Goal: Task Accomplishment & Management: Use online tool/utility

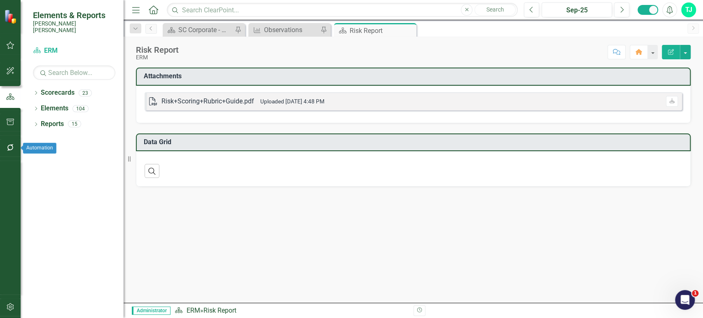
click at [9, 150] on icon "button" at bounding box center [10, 147] width 7 height 7
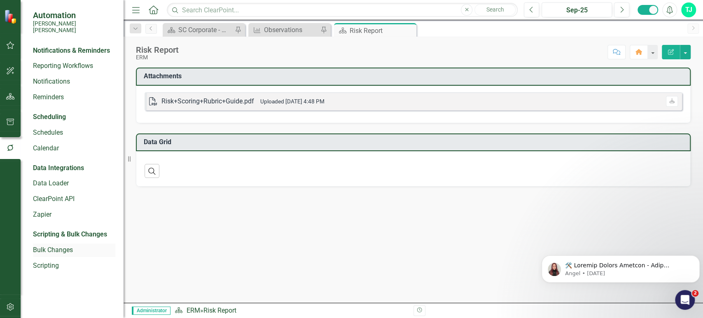
click at [58, 245] on link "Bulk Changes" at bounding box center [74, 249] width 82 height 9
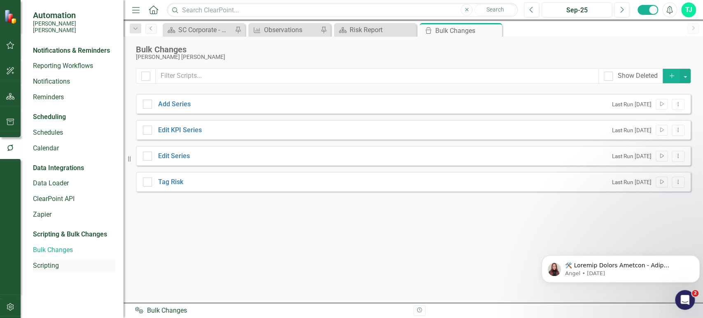
checkbox input "true"
checkbox input "false"
click at [50, 261] on link "Scripting" at bounding box center [74, 265] width 82 height 9
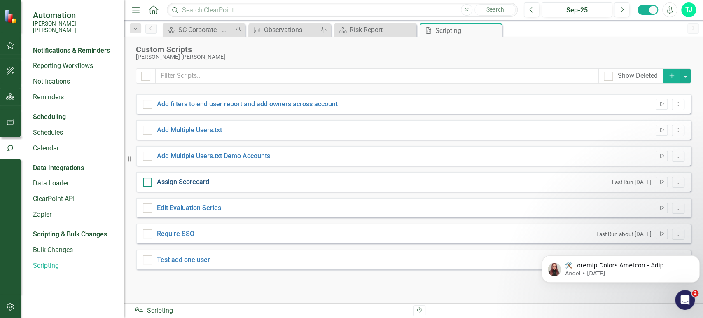
click at [199, 185] on link "Assign Scorecard" at bounding box center [183, 182] width 52 height 8
click at [148, 183] on input "Assign Scorecard" at bounding box center [145, 180] width 5 height 5
checkbox input "true"
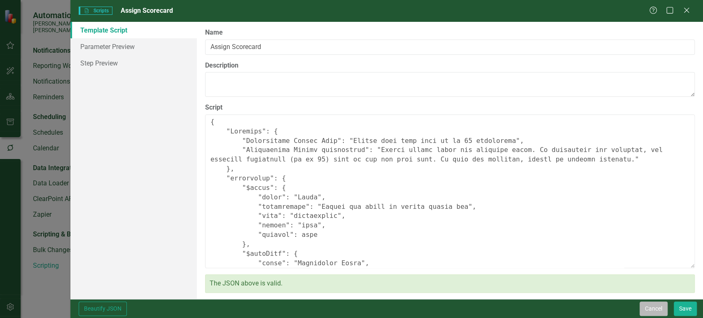
click at [648, 305] on button "Cancel" at bounding box center [654, 308] width 28 height 14
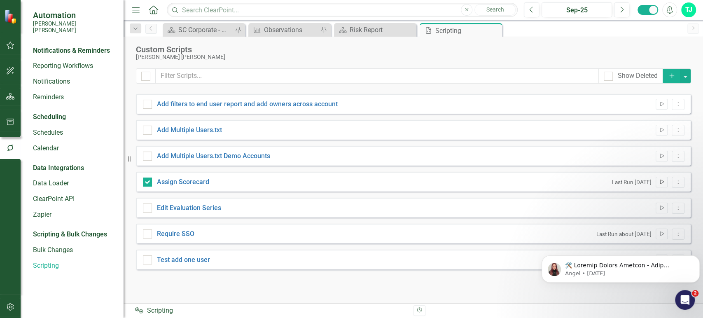
click at [660, 180] on icon "Run Script" at bounding box center [662, 182] width 6 height 5
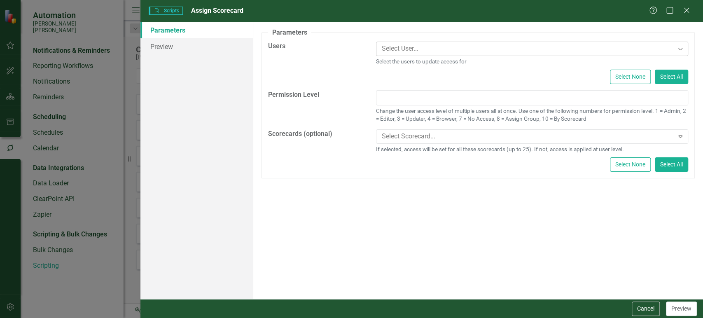
click at [421, 46] on div at bounding box center [525, 48] width 295 height 11
type input "[PERSON_NAME]"
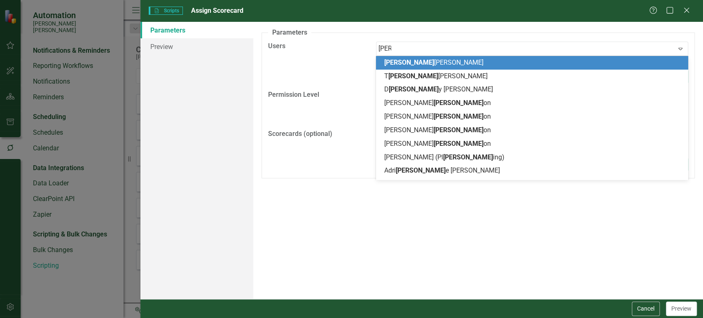
click at [420, 60] on div "[PERSON_NAME]" at bounding box center [533, 62] width 299 height 9
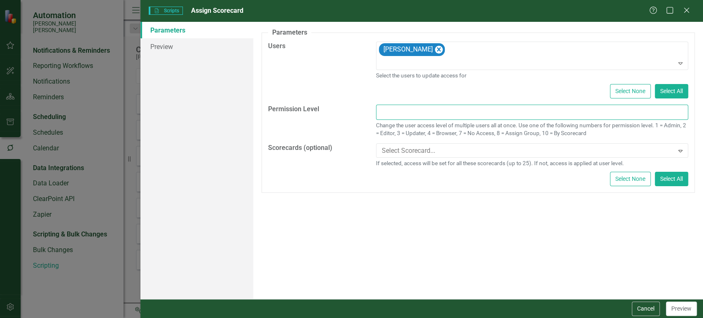
click at [405, 107] on input "text" at bounding box center [532, 112] width 312 height 15
type input "10"
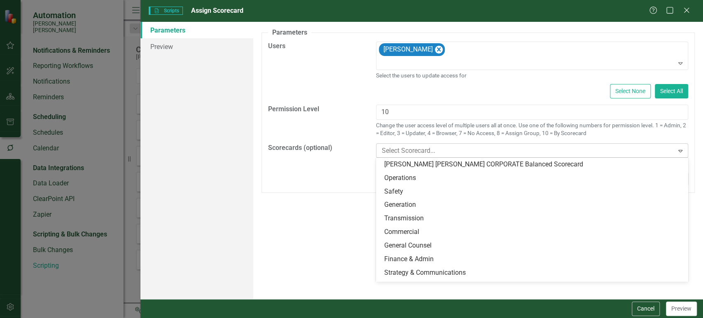
click at [410, 154] on div at bounding box center [525, 150] width 295 height 11
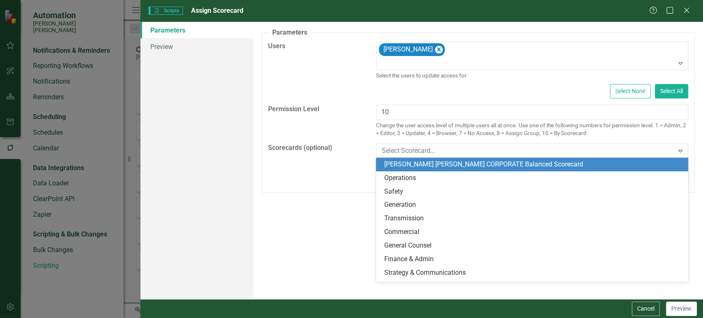
click at [409, 162] on div "[PERSON_NAME] [PERSON_NAME] CORPORATE Balanced Scorecard" at bounding box center [533, 164] width 299 height 9
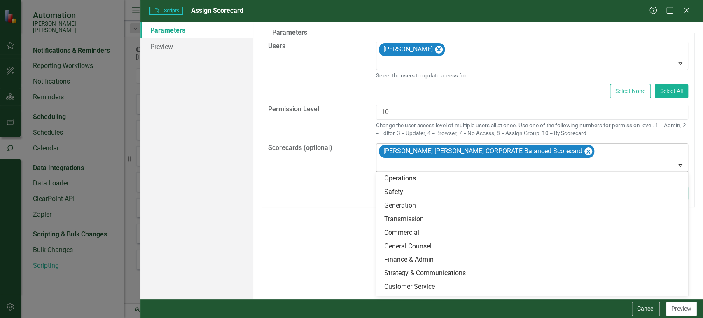
click at [407, 163] on div at bounding box center [532, 165] width 308 height 11
type input "rise"
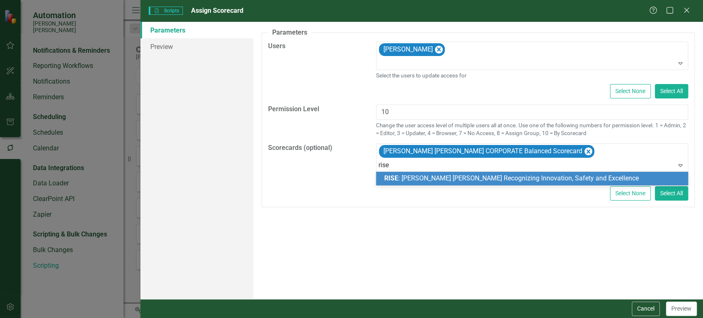
click at [420, 183] on div "RISE : [PERSON_NAME] [PERSON_NAME] Recognizing Innovation, Safety and Excellence" at bounding box center [533, 178] width 299 height 9
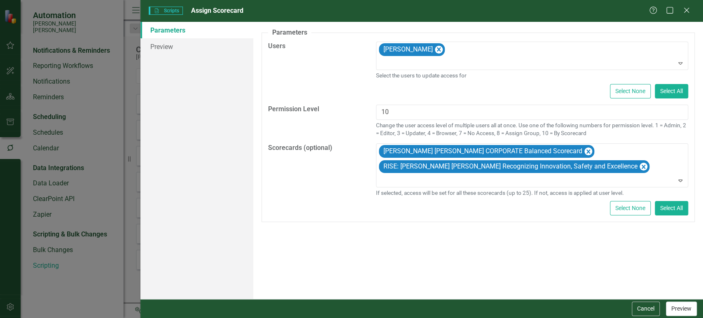
click at [683, 313] on button "Preview" at bounding box center [681, 308] width 31 height 14
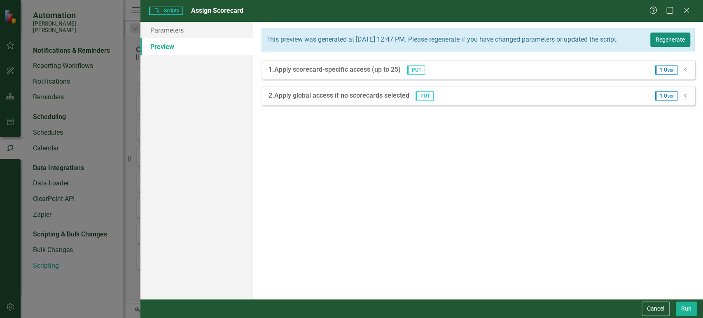
click at [659, 45] on button "Regenerate" at bounding box center [670, 40] width 40 height 14
click at [692, 316] on div "Cancel Run" at bounding box center [421, 308] width 563 height 19
click at [687, 311] on button "Run" at bounding box center [686, 308] width 21 height 14
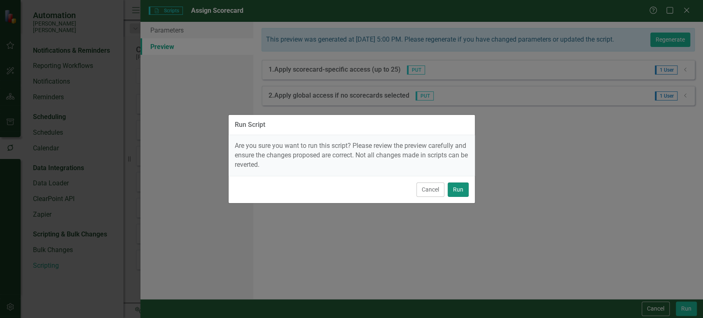
click at [466, 192] on button "Run" at bounding box center [458, 189] width 21 height 14
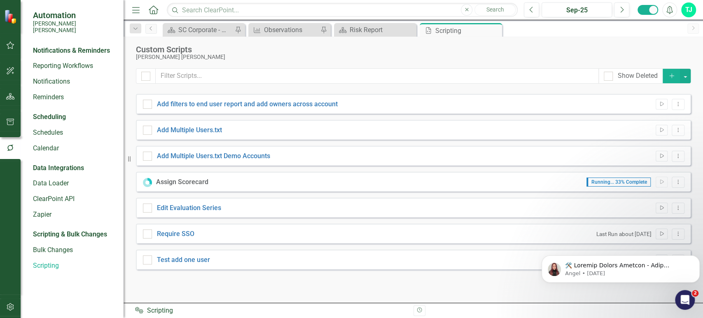
click at [12, 311] on button "button" at bounding box center [10, 307] width 19 height 17
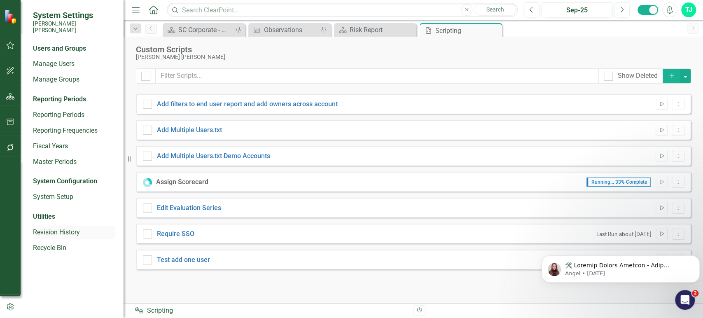
click at [53, 228] on link "Revision History" at bounding box center [74, 232] width 82 height 9
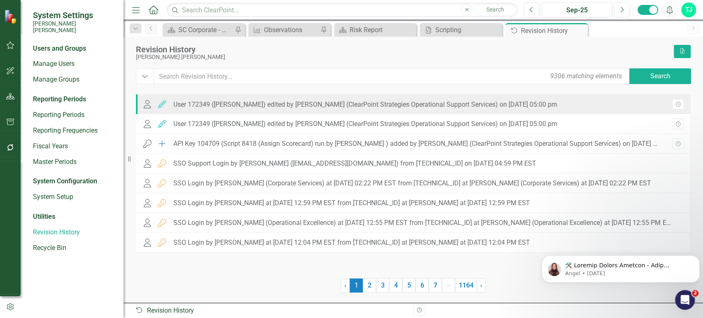
click at [310, 108] on div "User Edited User 172349 ([PERSON_NAME]) edited by [PERSON_NAME] (ClearPoint Str…" at bounding box center [349, 104] width 415 height 8
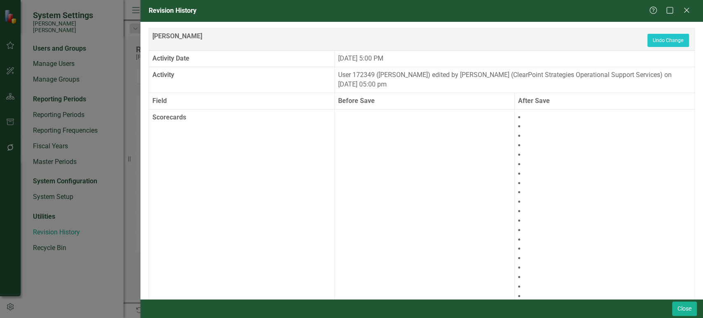
scroll to position [64, 0]
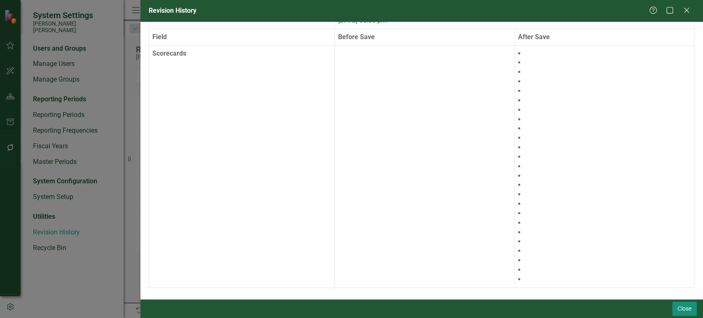
click at [684, 308] on button "Close" at bounding box center [684, 308] width 25 height 14
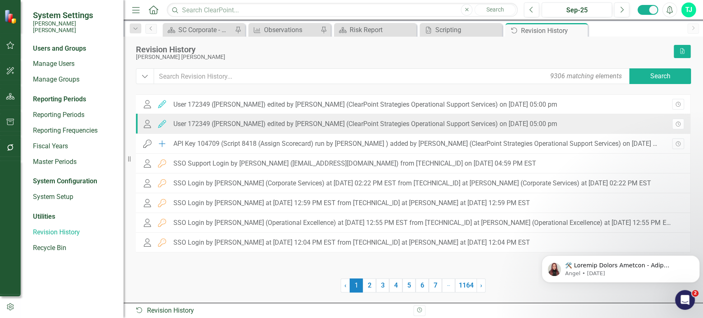
click at [320, 132] on div "User Edited User 172349 ([PERSON_NAME]) edited by [PERSON_NAME] (ClearPoint Str…" at bounding box center [413, 124] width 555 height 20
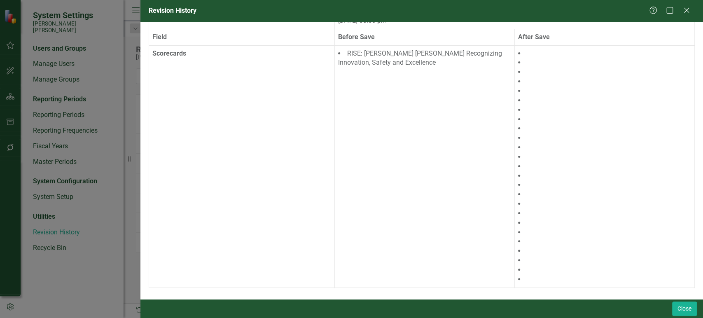
click at [692, 316] on div "Close" at bounding box center [421, 308] width 563 height 19
click at [684, 311] on button "Close" at bounding box center [684, 308] width 25 height 14
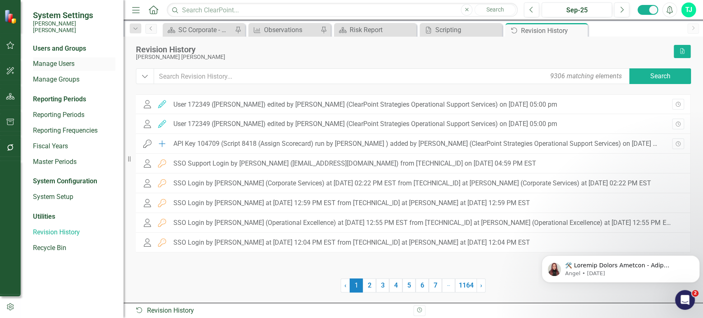
click at [65, 57] on div "Manage Users" at bounding box center [74, 64] width 82 height 14
drag, startPoint x: 65, startPoint y: 50, endPoint x: 65, endPoint y: 56, distance: 5.8
click at [65, 57] on div "Manage Users" at bounding box center [74, 64] width 82 height 14
click at [65, 59] on link "Manage Users" at bounding box center [74, 63] width 82 height 9
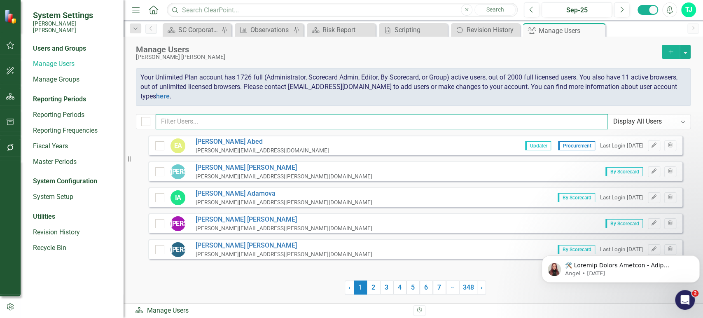
click at [240, 122] on input "text" at bounding box center [382, 121] width 452 height 15
type input "n"
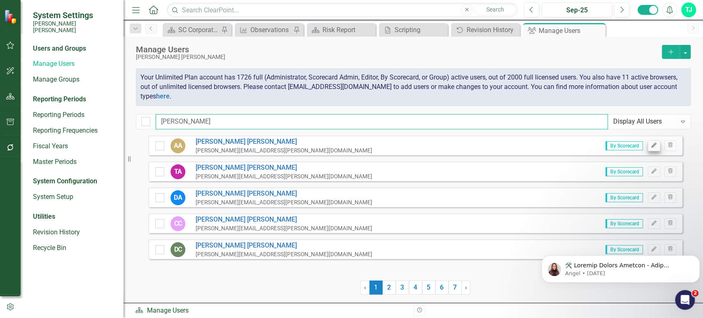
type input "[PERSON_NAME]"
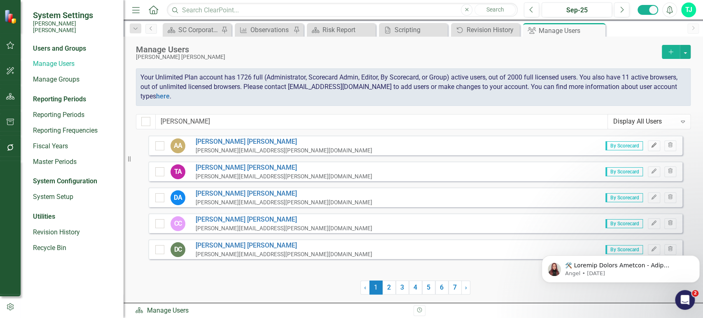
click at [652, 147] on icon "button" at bounding box center [654, 145] width 5 height 5
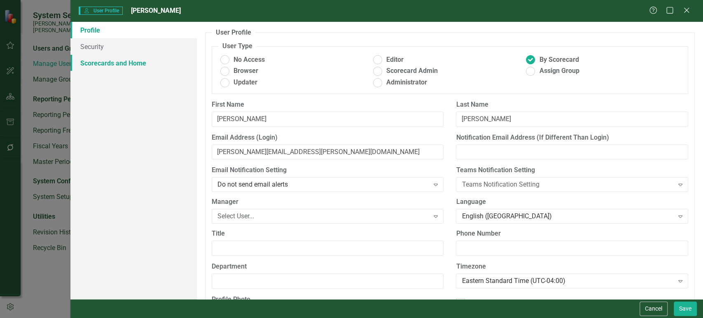
click at [145, 60] on link "Scorecards and Home" at bounding box center [133, 63] width 126 height 16
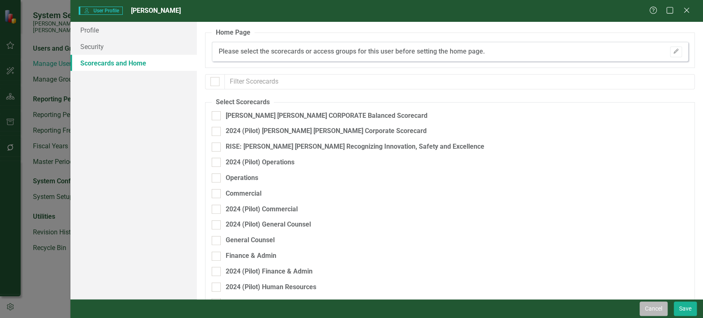
click at [652, 311] on button "Cancel" at bounding box center [654, 308] width 28 height 14
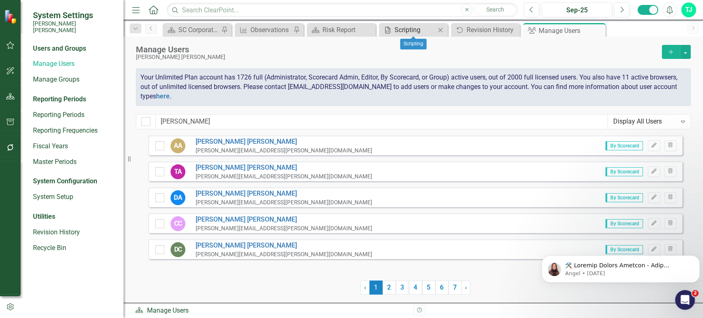
click at [395, 31] on div "Scripting" at bounding box center [415, 30] width 41 height 10
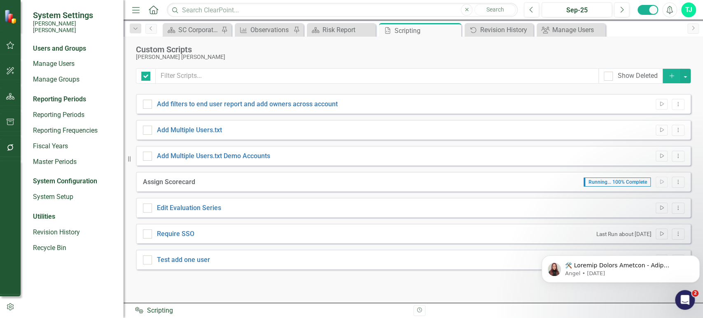
checkbox input "false"
click at [656, 181] on button "Run Script" at bounding box center [662, 182] width 12 height 11
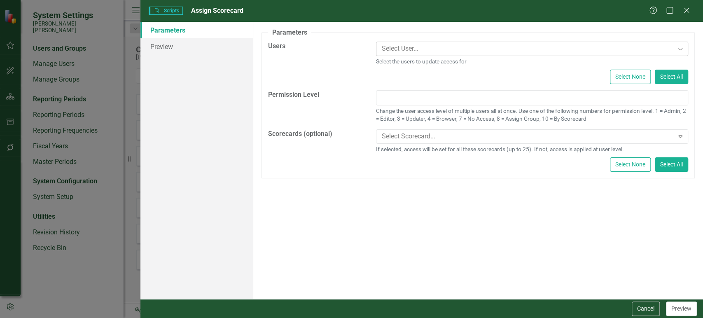
click at [431, 47] on div at bounding box center [525, 48] width 295 height 11
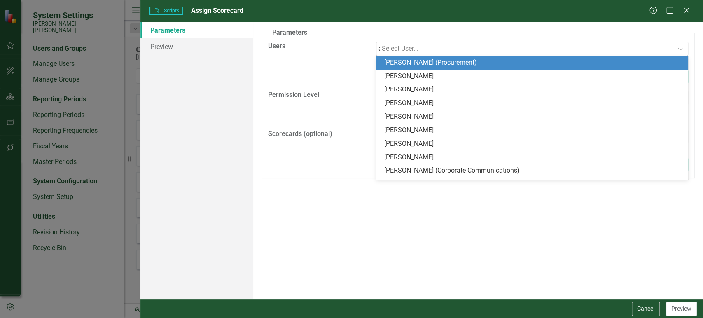
type input "[PERSON_NAME]"
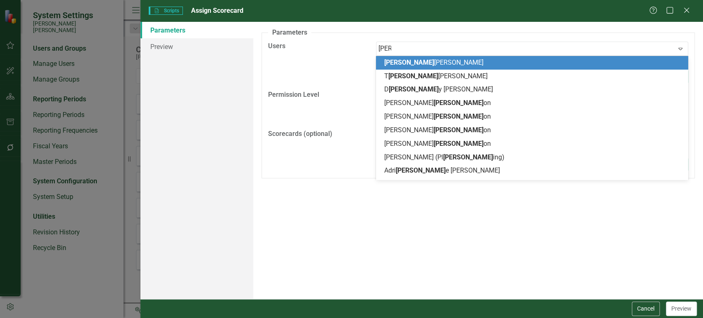
click at [428, 63] on div "[PERSON_NAME]" at bounding box center [533, 62] width 299 height 9
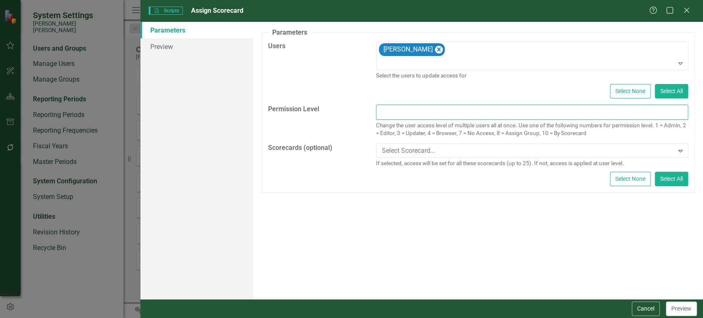
click at [422, 109] on input "text" at bounding box center [532, 112] width 312 height 15
type input "3"
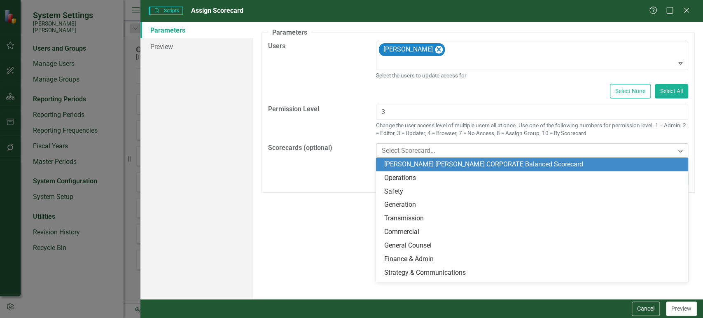
click at [420, 149] on div at bounding box center [525, 150] width 295 height 11
click at [420, 161] on div "[PERSON_NAME] [PERSON_NAME] CORPORATE Balanced Scorecard" at bounding box center [533, 164] width 299 height 9
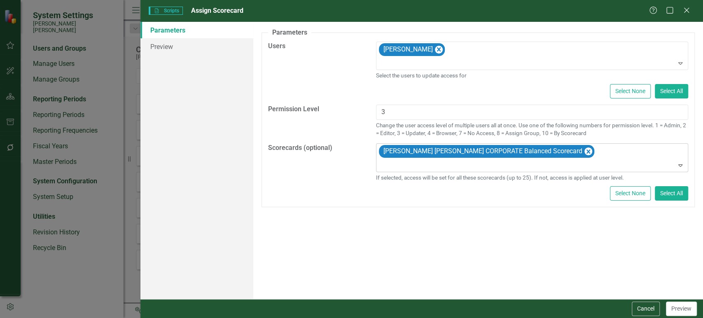
click at [418, 167] on div at bounding box center [532, 165] width 308 height 11
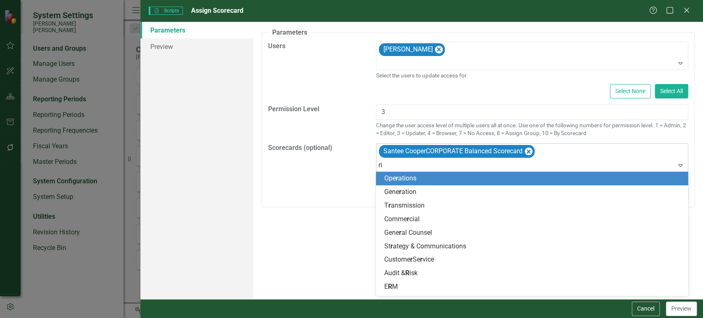
type input "rise"
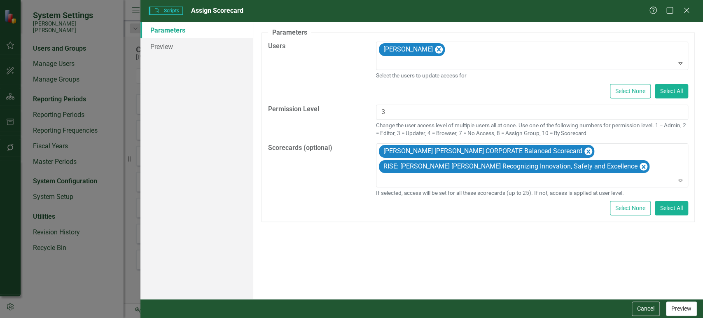
click at [685, 313] on button "Preview" at bounding box center [681, 308] width 31 height 14
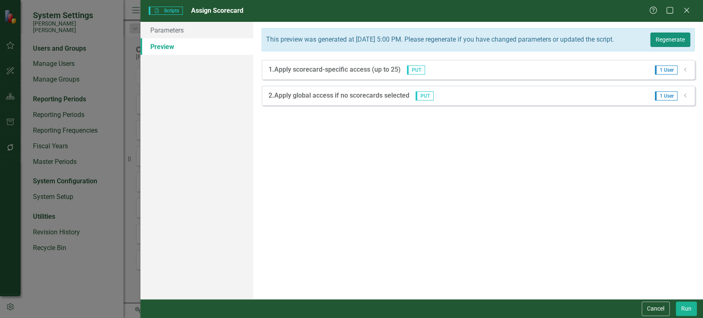
click at [670, 45] on button "Regenerate" at bounding box center [670, 40] width 40 height 14
drag, startPoint x: 684, startPoint y: 299, endPoint x: 684, endPoint y: 303, distance: 4.1
click at [684, 303] on div "Cancel Run" at bounding box center [421, 308] width 563 height 19
click at [684, 303] on button "Run" at bounding box center [686, 308] width 21 height 14
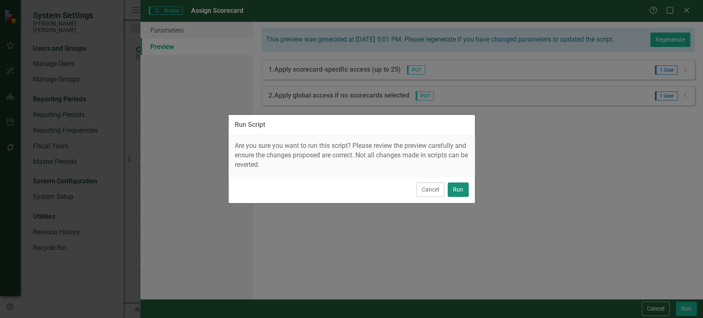
click at [462, 189] on button "Run" at bounding box center [458, 189] width 21 height 14
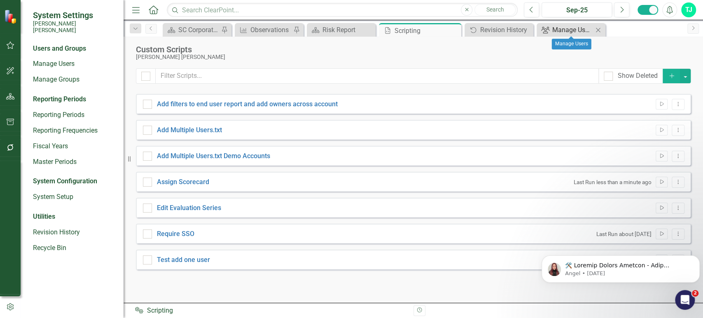
click at [572, 26] on div "Manage Users" at bounding box center [572, 30] width 41 height 10
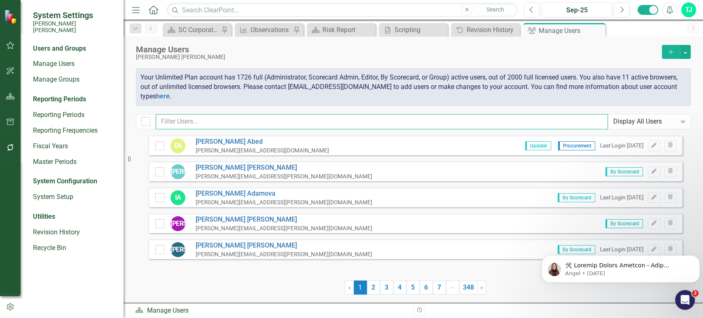
click at [261, 125] on input "text" at bounding box center [382, 121] width 452 height 15
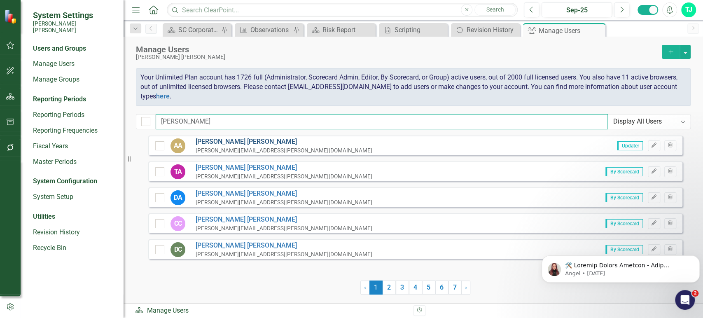
type input "[PERSON_NAME]"
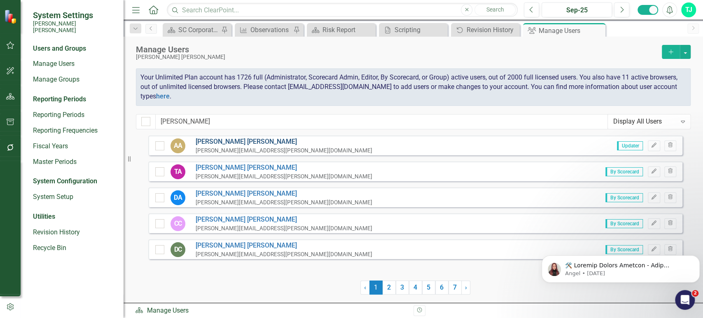
click at [214, 140] on link "Ann Allen" at bounding box center [284, 141] width 177 height 9
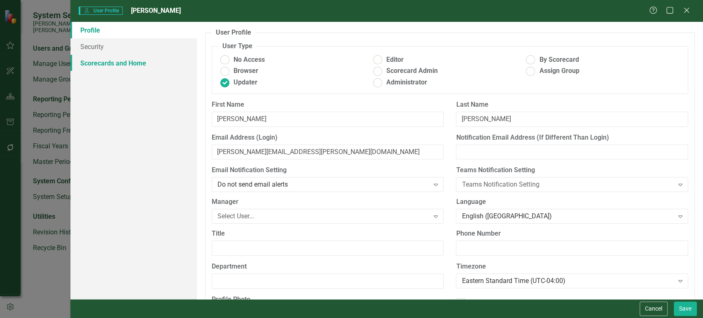
click at [148, 70] on link "Scorecards and Home" at bounding box center [133, 63] width 126 height 16
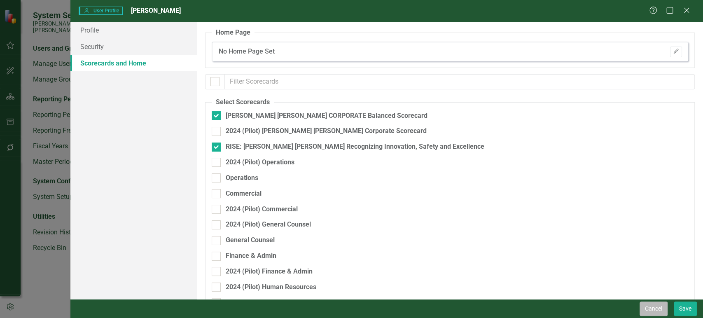
click at [660, 302] on button "Cancel" at bounding box center [654, 308] width 28 height 14
